Goal: Transaction & Acquisition: Obtain resource

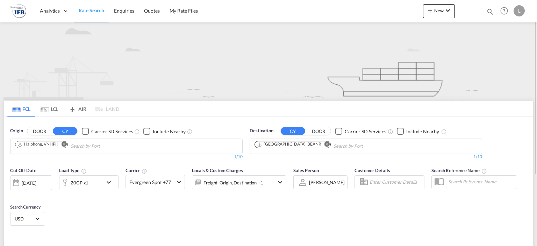
click at [305, 141] on md-chips-wrap "[GEOGRAPHIC_DATA], BEANR" at bounding box center [327, 145] width 149 height 13
click at [324, 143] on md-icon "Remove" at bounding box center [326, 143] width 5 height 5
click at [300, 147] on input "Chips input." at bounding box center [287, 145] width 66 height 11
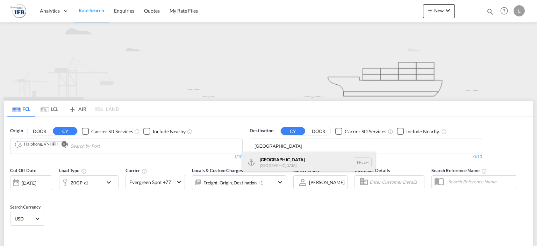
type input "[GEOGRAPHIC_DATA]"
click at [280, 161] on div "[GEOGRAPHIC_DATA] FRLEH" at bounding box center [308, 162] width 133 height 21
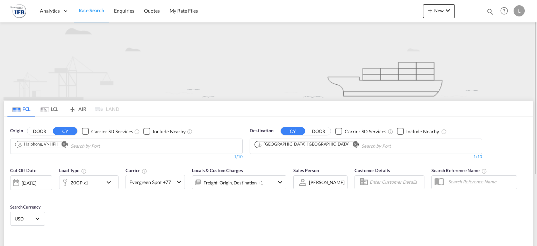
click at [24, 181] on div "[DATE]" at bounding box center [29, 183] width 14 height 6
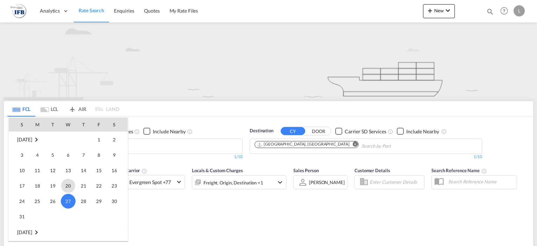
scroll to position [336, 0]
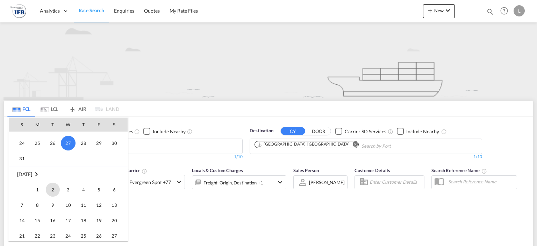
click at [54, 188] on span "2" at bounding box center [53, 189] width 14 height 14
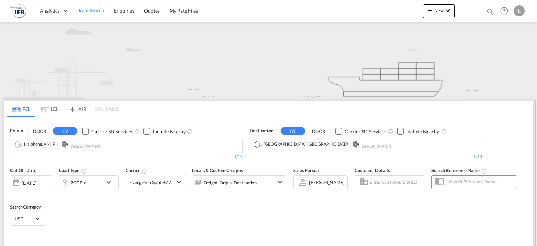
scroll to position [58, 0]
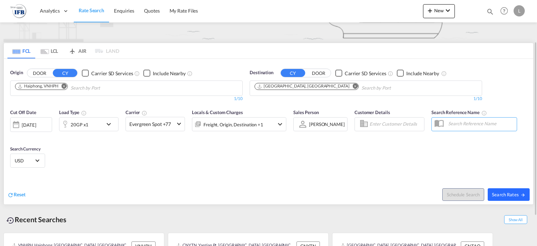
click at [519, 195] on span "Search Rates" at bounding box center [509, 194] width 34 height 6
type input "VNHPH to FRLEH / [DATE]"
